Goal: Information Seeking & Learning: Find specific page/section

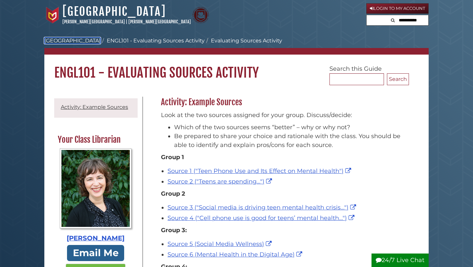
click at [73, 41] on link "[GEOGRAPHIC_DATA]" at bounding box center [72, 40] width 56 height 6
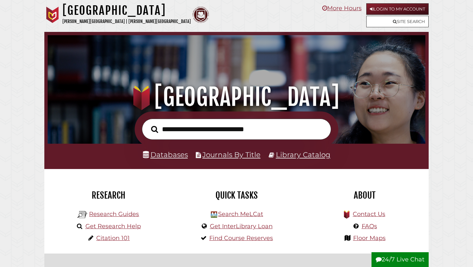
scroll to position [125, 375]
click at [152, 158] on link "Databases" at bounding box center [165, 154] width 45 height 9
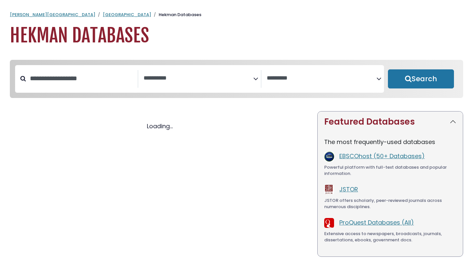
select select "Database Subject Filter"
select select "Database Vendors Filter"
select select "Database Subject Filter"
select select "Database Vendors Filter"
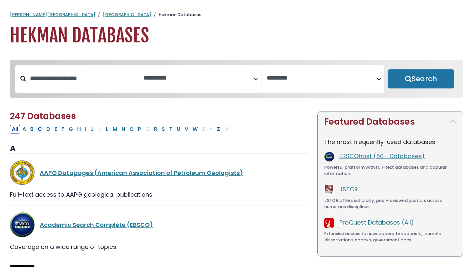
click at [39, 130] on button "C" at bounding box center [40, 129] width 8 height 9
select select "Database Subject Filter"
select select "Database Vendors Filter"
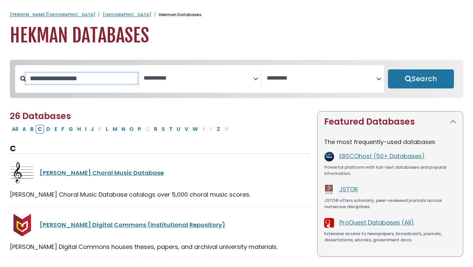
click at [116, 84] on input "Search database by title or keyword" at bounding box center [82, 78] width 112 height 11
type input "***"
click at [388, 69] on button "Search" at bounding box center [421, 78] width 66 height 19
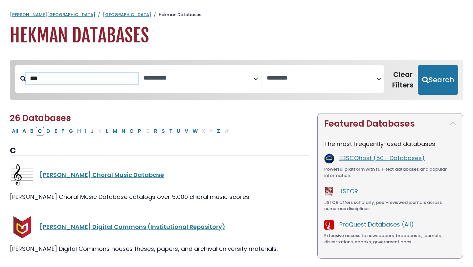
select select "Database Subject Filter"
select select "Database Vendors Filter"
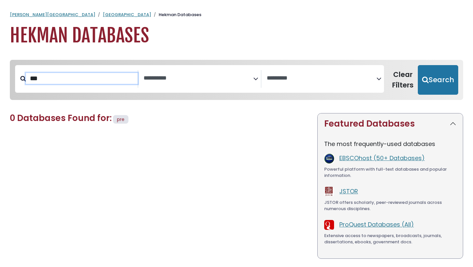
click at [131, 78] on input "***" at bounding box center [82, 78] width 112 height 11
type input "*"
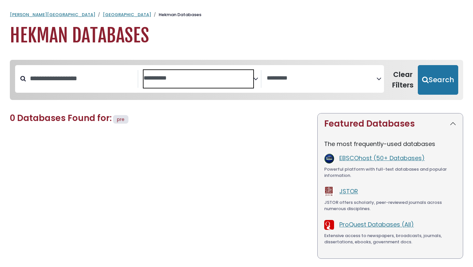
click at [148, 79] on textarea "Search" at bounding box center [199, 78] width 110 height 7
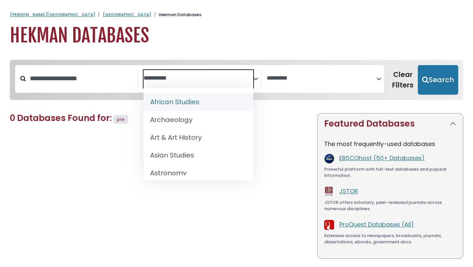
click at [279, 130] on div "0 Databases Found for: pre Edit Filters Clear Filters/Browse All Databases All …" at bounding box center [160, 208] width 308 height 191
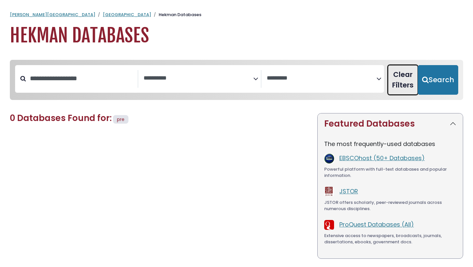
click at [410, 86] on button "Clear Filters" at bounding box center [403, 80] width 30 height 30
select select "Database Subject Filter"
select select "Database Vendors Filter"
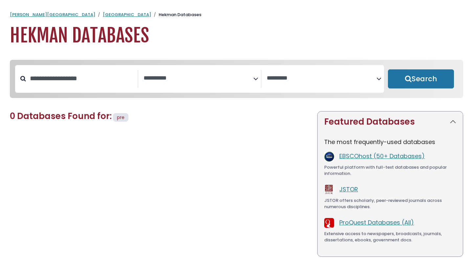
select select "Database Subject Filter"
select select "Database Vendors Filter"
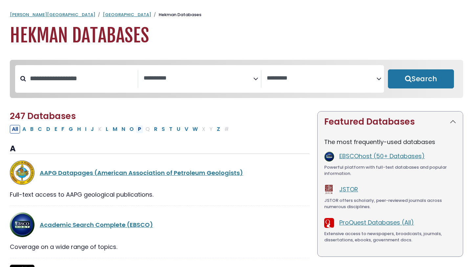
click at [140, 130] on button "P" at bounding box center [139, 129] width 7 height 9
select select "Database Subject Filter"
select select "Database Vendors Filter"
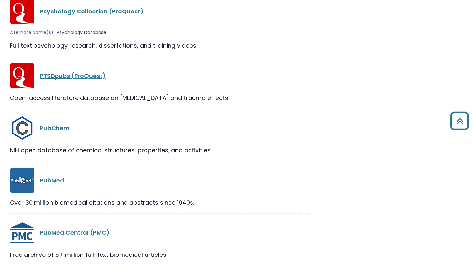
scroll to position [1138, 0]
click at [47, 179] on link "PubMed" at bounding box center [52, 180] width 25 height 8
